Goal: Transaction & Acquisition: Purchase product/service

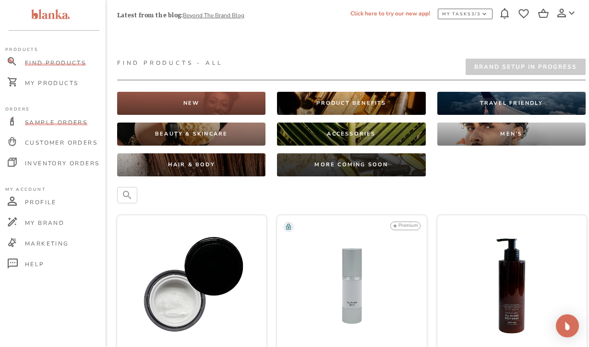
click at [61, 124] on span "Sample Orders" at bounding box center [56, 123] width 62 height 8
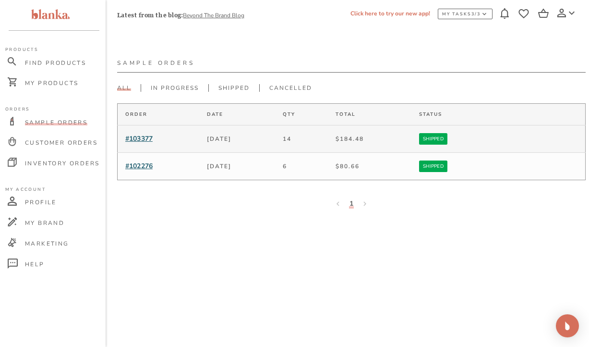
click at [134, 137] on span "#103377" at bounding box center [138, 138] width 27 height 9
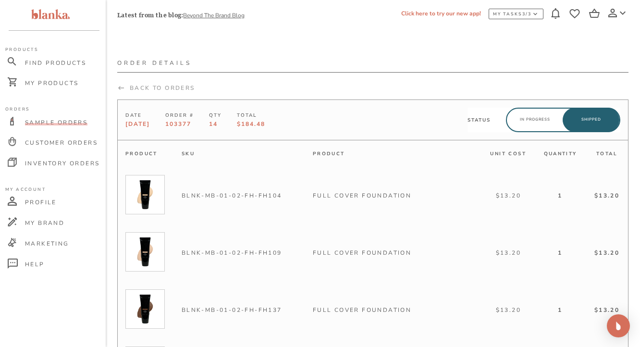
click at [139, 86] on div "Back To Orders" at bounding box center [156, 88] width 78 height 8
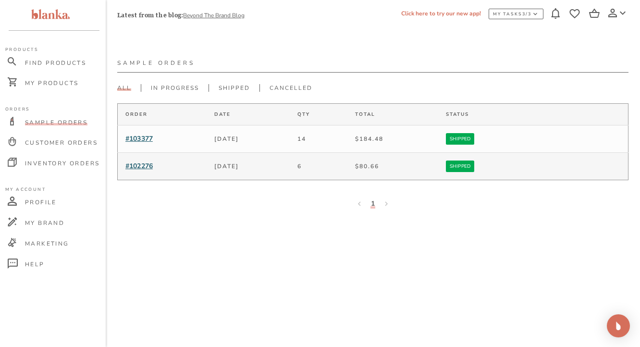
click at [141, 167] on span "#102276" at bounding box center [138, 165] width 27 height 9
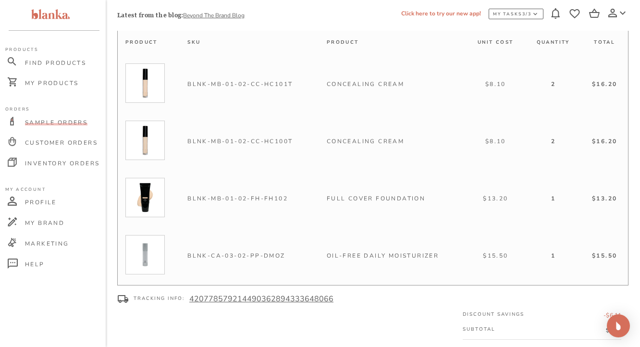
scroll to position [103, 0]
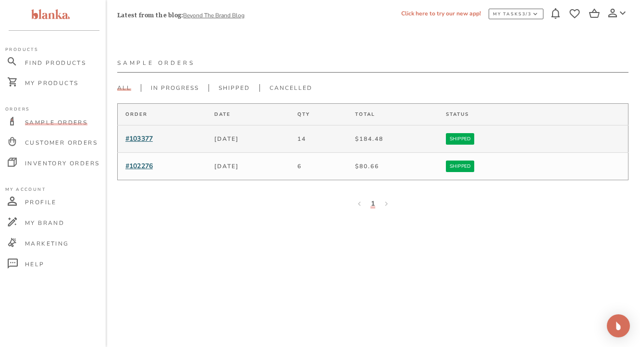
click at [149, 136] on span "#103377" at bounding box center [138, 138] width 27 height 9
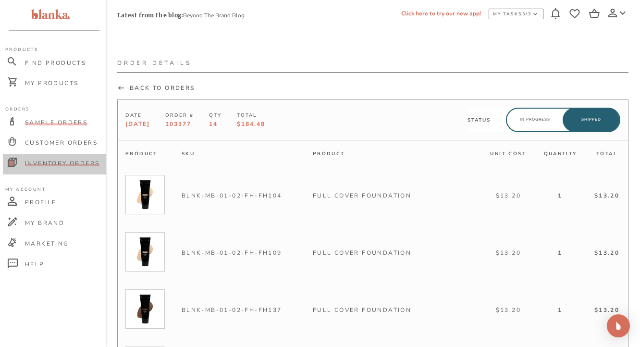
click at [47, 166] on div "Inventory Orders" at bounding box center [54, 164] width 103 height 21
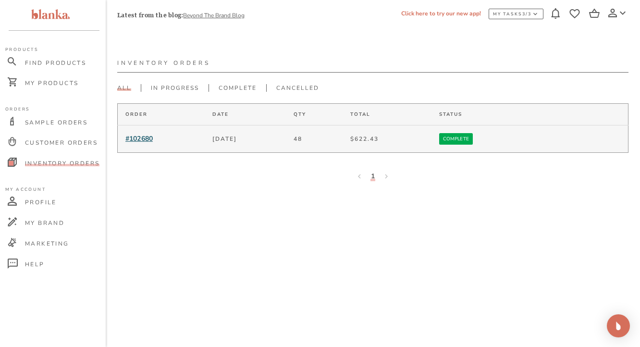
click at [146, 140] on span "#102680" at bounding box center [138, 138] width 27 height 9
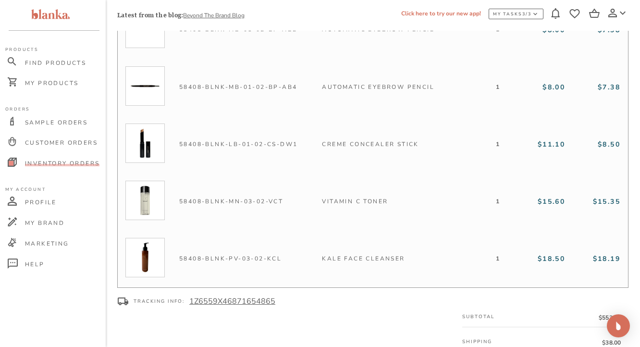
scroll to position [2256, 0]
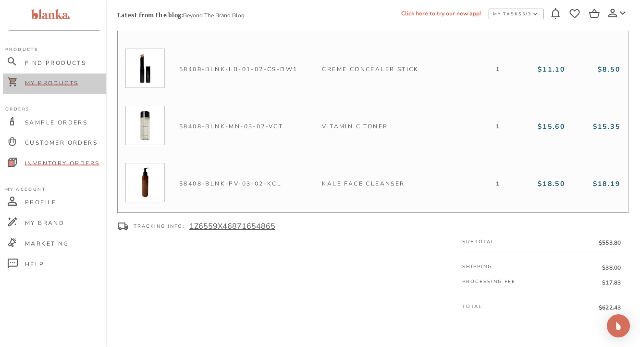
click at [62, 82] on span "My Products" at bounding box center [51, 83] width 53 height 8
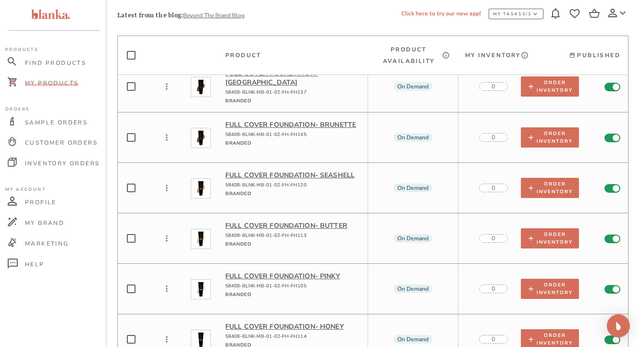
scroll to position [7229, 0]
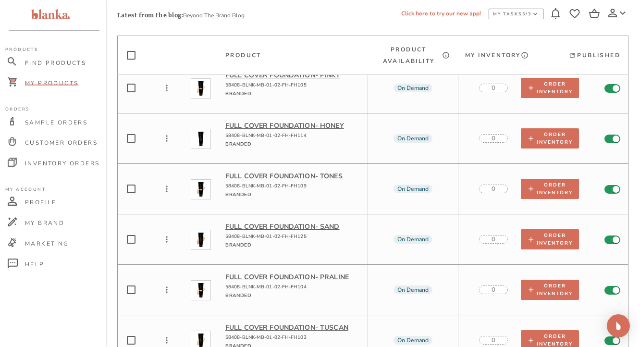
click at [330, 272] on p "Full Cover Foundation - Praline" at bounding box center [292, 276] width 135 height 9
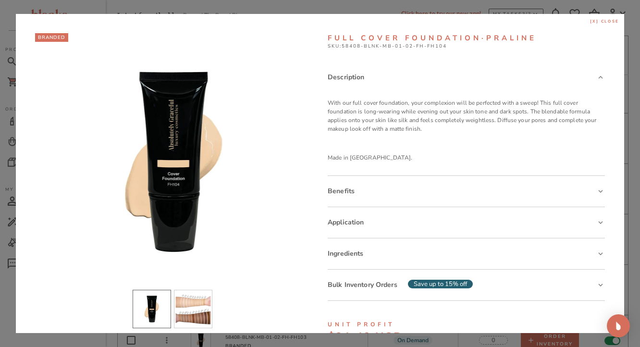
click at [589, 20] on span "[x] close" at bounding box center [604, 22] width 29 height 6
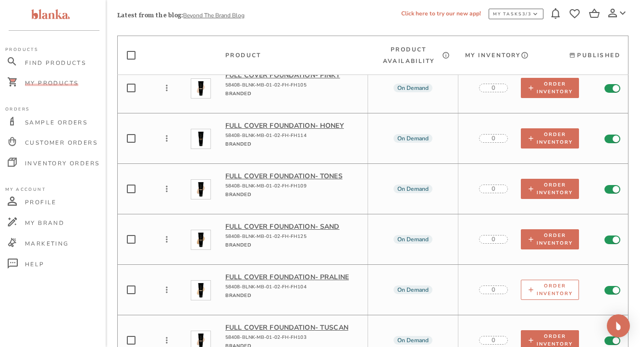
click at [540, 282] on div "Order Inventory" at bounding box center [550, 289] width 46 height 15
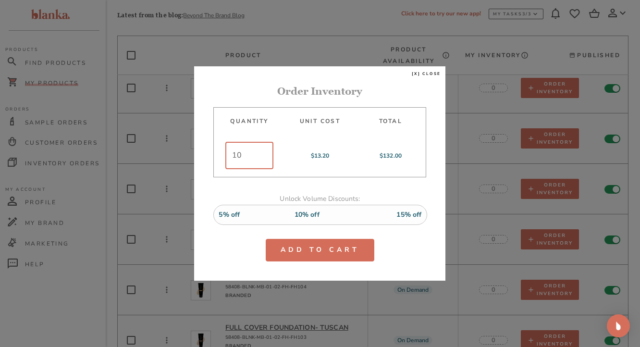
click at [249, 158] on input "10" at bounding box center [249, 155] width 48 height 27
click at [238, 235] on div "Unlock Volume Discounts: 5% off 10% off 15% off" at bounding box center [319, 207] width 213 height 61
click at [253, 156] on input "1" at bounding box center [249, 155] width 48 height 27
click at [262, 155] on input "2" at bounding box center [249, 155] width 48 height 27
click at [262, 155] on input "3" at bounding box center [249, 155] width 48 height 27
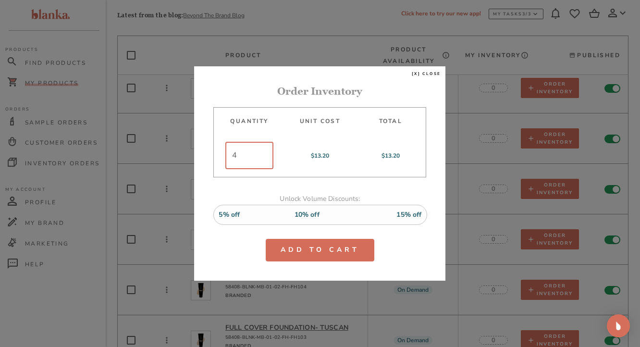
click at [262, 155] on input "4" at bounding box center [249, 155] width 48 height 27
click at [262, 155] on input "5" at bounding box center [249, 155] width 48 height 27
click at [235, 244] on div "Add to Cart" at bounding box center [319, 250] width 213 height 23
click at [243, 160] on input "5" at bounding box center [249, 155] width 48 height 27
type input "1"
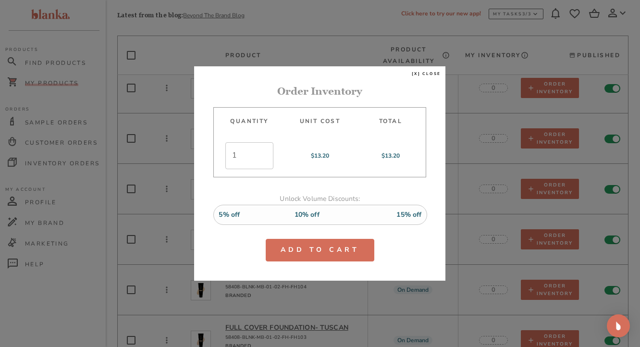
click at [231, 239] on div "Add to Cart" at bounding box center [319, 250] width 213 height 23
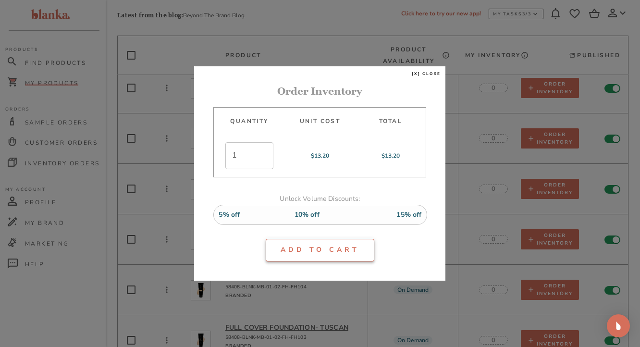
click at [311, 250] on button "Add to Cart" at bounding box center [320, 250] width 109 height 23
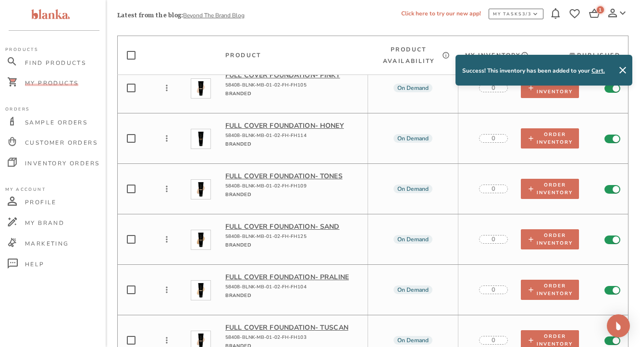
click at [589, 70] on link "Cart." at bounding box center [597, 71] width 13 height 8
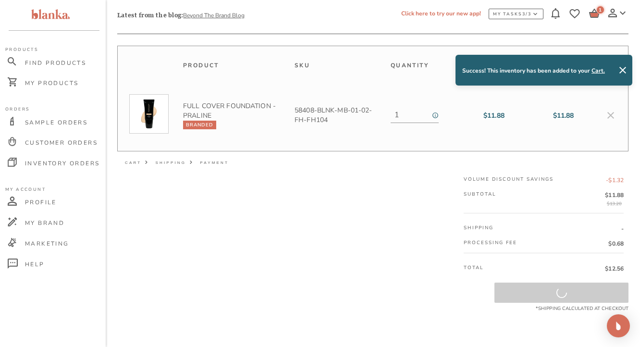
click at [304, 202] on div "Product Sku Quantity Unit Cost (USD) Total Cost (USD) Remove Full Cover Foundat…" at bounding box center [372, 179] width 511 height 267
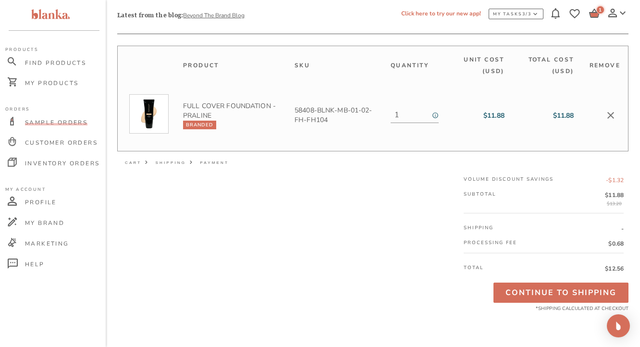
click at [56, 119] on span "Sample Orders" at bounding box center [56, 123] width 62 height 8
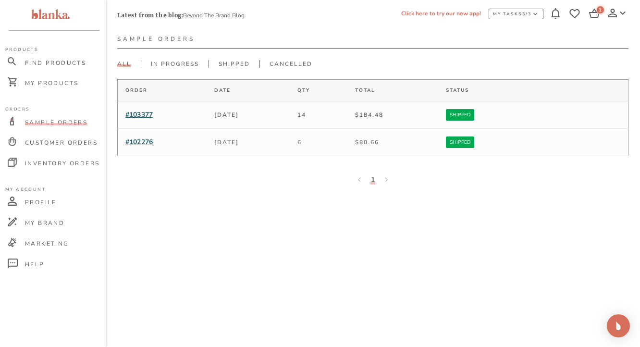
scroll to position [24, 0]
click at [137, 113] on span "#103377" at bounding box center [138, 114] width 27 height 9
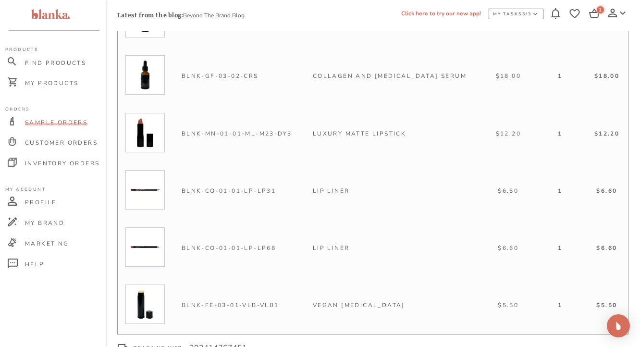
scroll to position [650, 0]
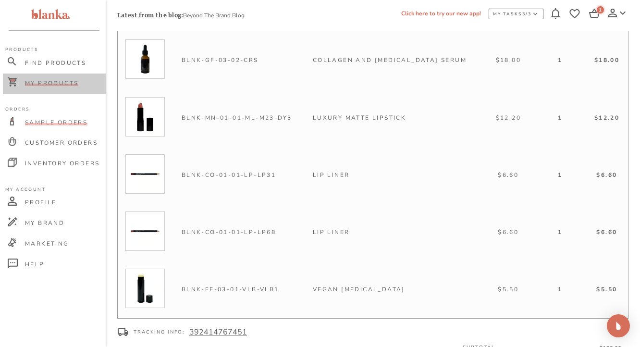
click at [49, 85] on span "My Products" at bounding box center [51, 83] width 53 height 8
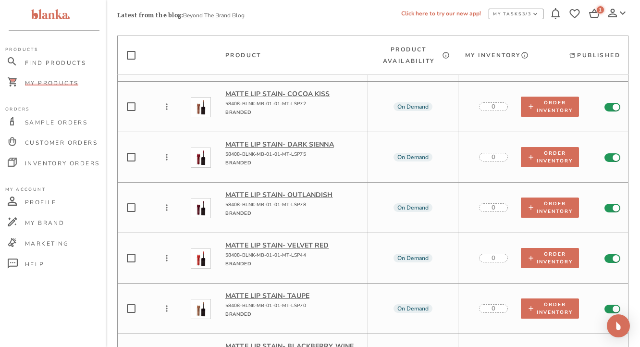
scroll to position [3361, 0]
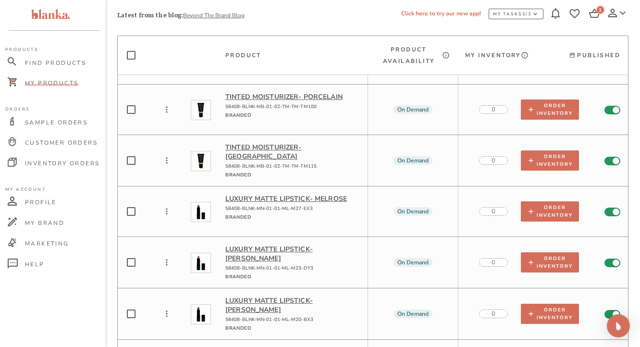
click at [290, 194] on p "Luxury Matte Lipstick - Melrose" at bounding box center [292, 198] width 135 height 9
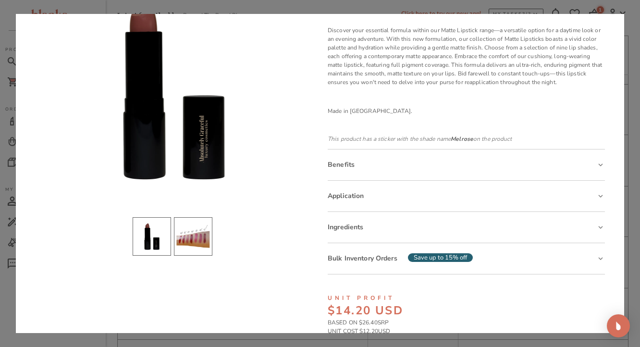
scroll to position [84, 0]
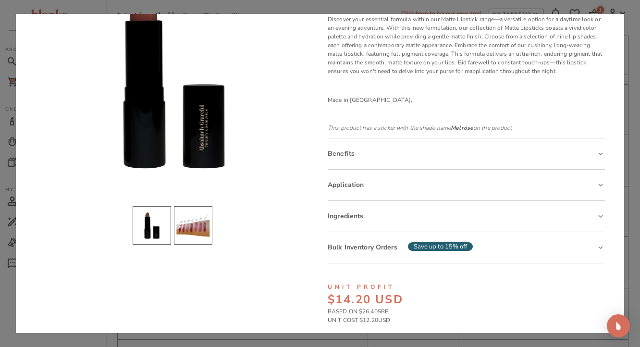
click at [198, 218] on li "slide item 2" at bounding box center [193, 225] width 38 height 38
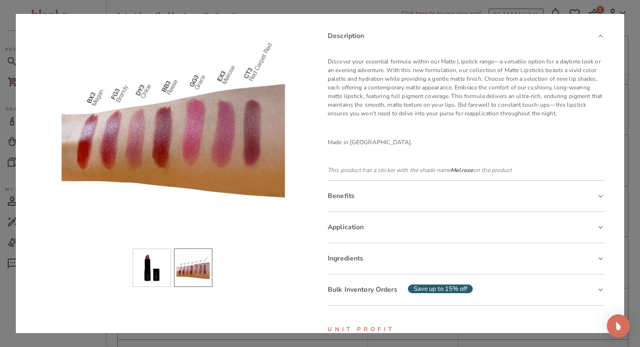
scroll to position [38, 0]
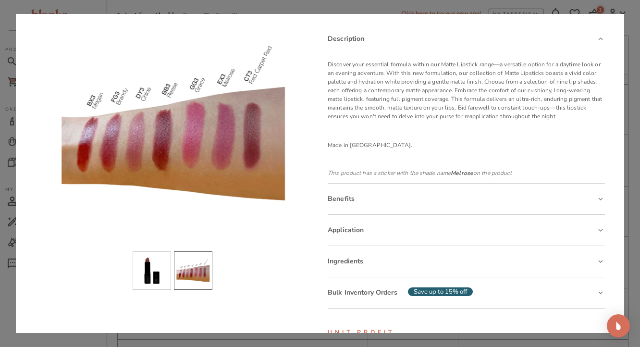
click at [237, 124] on div at bounding box center [173, 123] width 277 height 240
click at [589, 38] on icon at bounding box center [600, 38] width 4 height 3
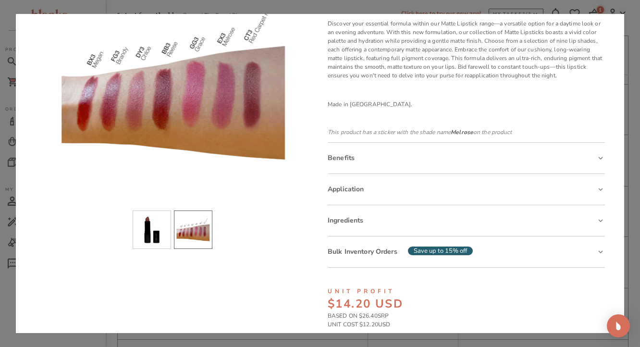
scroll to position [0, 0]
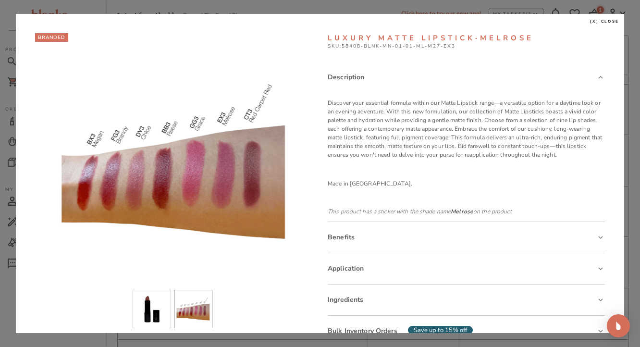
click at [589, 22] on span "[x] close" at bounding box center [604, 22] width 29 height 6
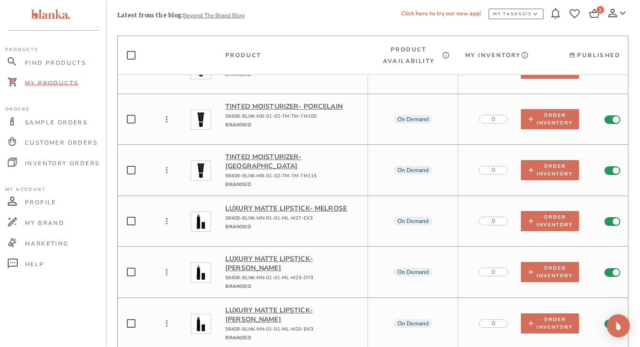
scroll to position [3351, 0]
